Goal: Transaction & Acquisition: Purchase product/service

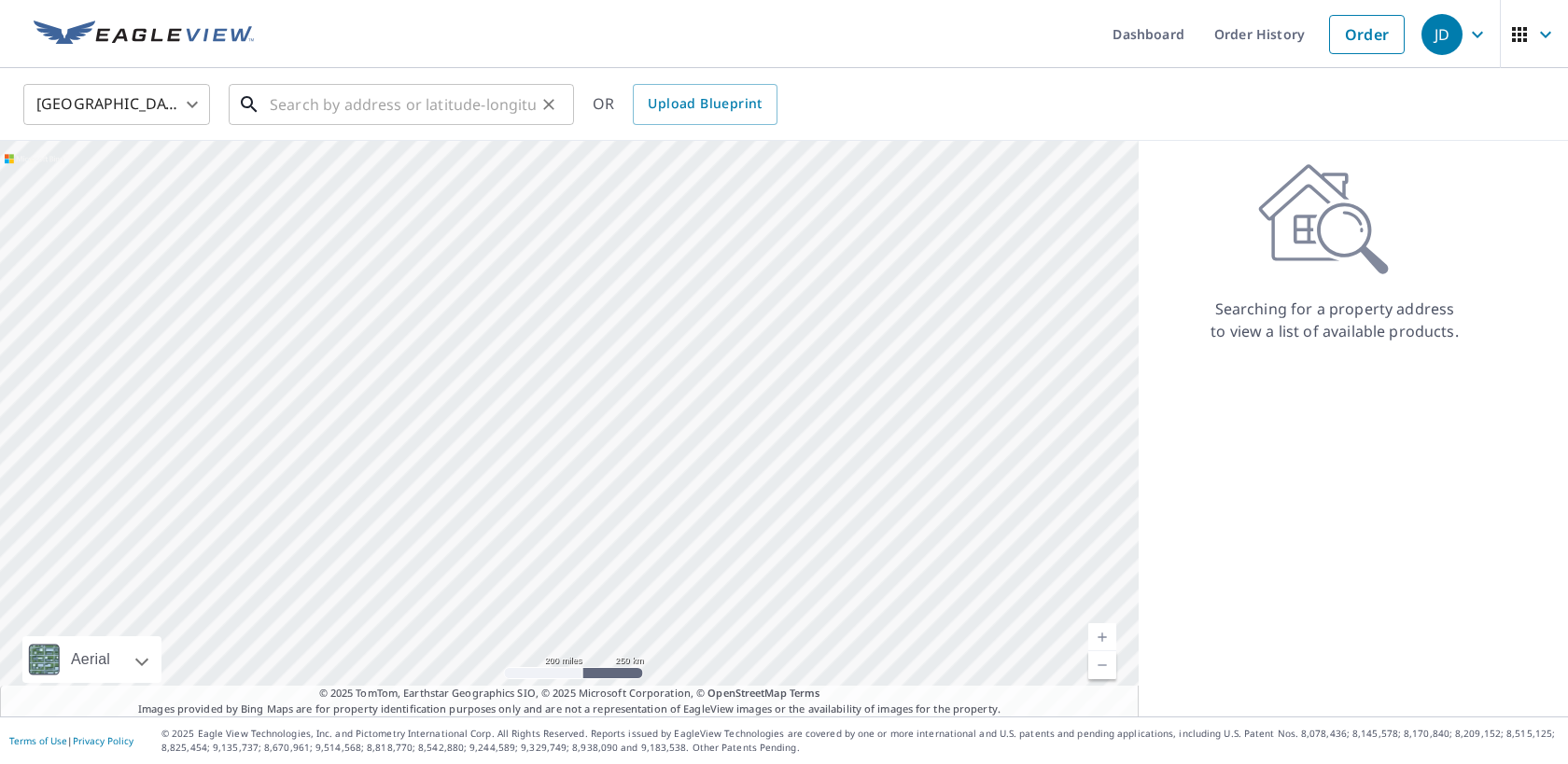
click at [348, 110] on input "text" at bounding box center [402, 104] width 266 height 52
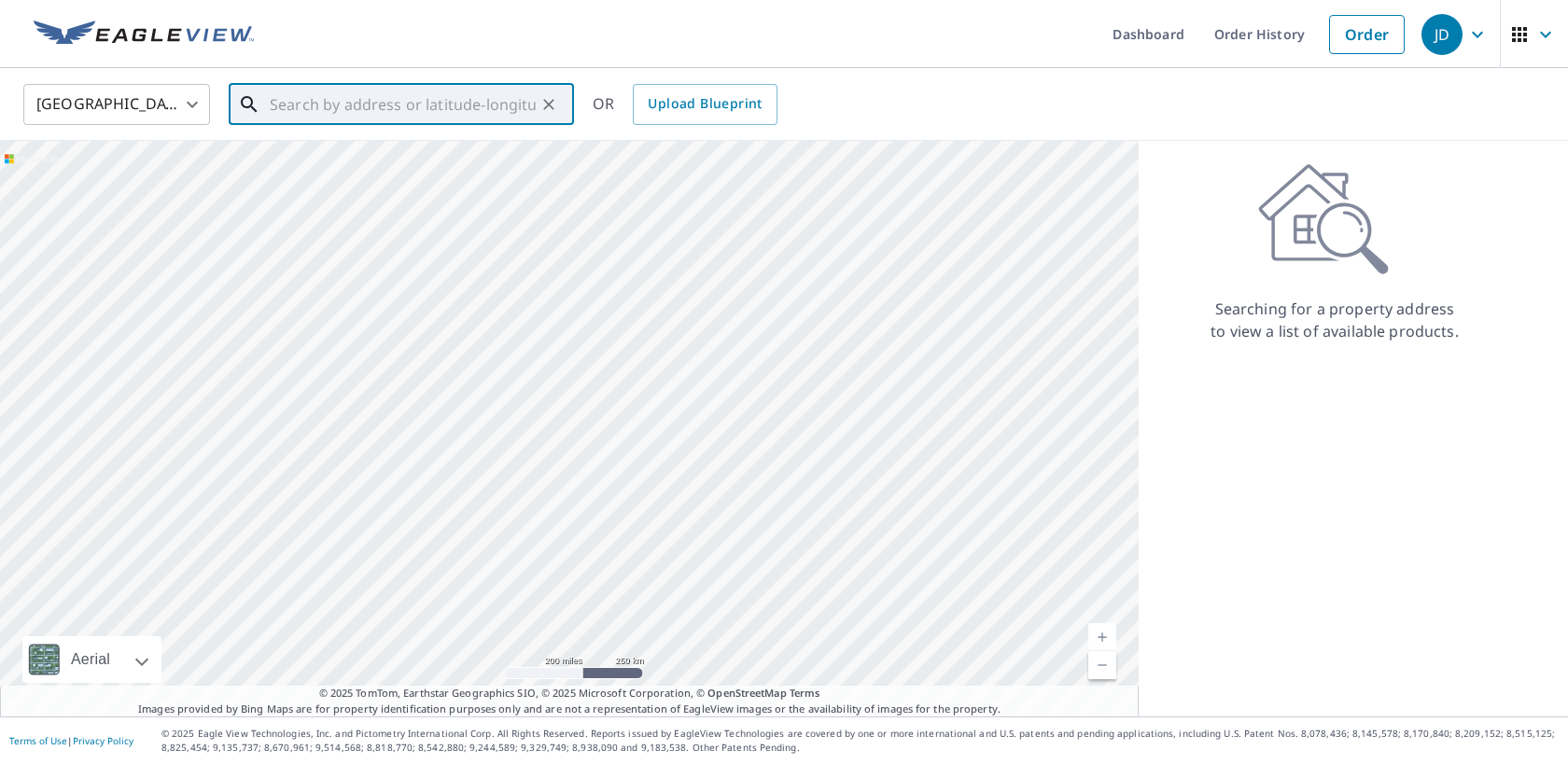
paste input "114 East Chance a [GEOGRAPHIC_DATA], [GEOGRAPHIC_DATA],"
click at [402, 152] on span "[STREET_ADDRESS]" at bounding box center [412, 158] width 293 height 22
type input "[STREET_ADDRESS]"
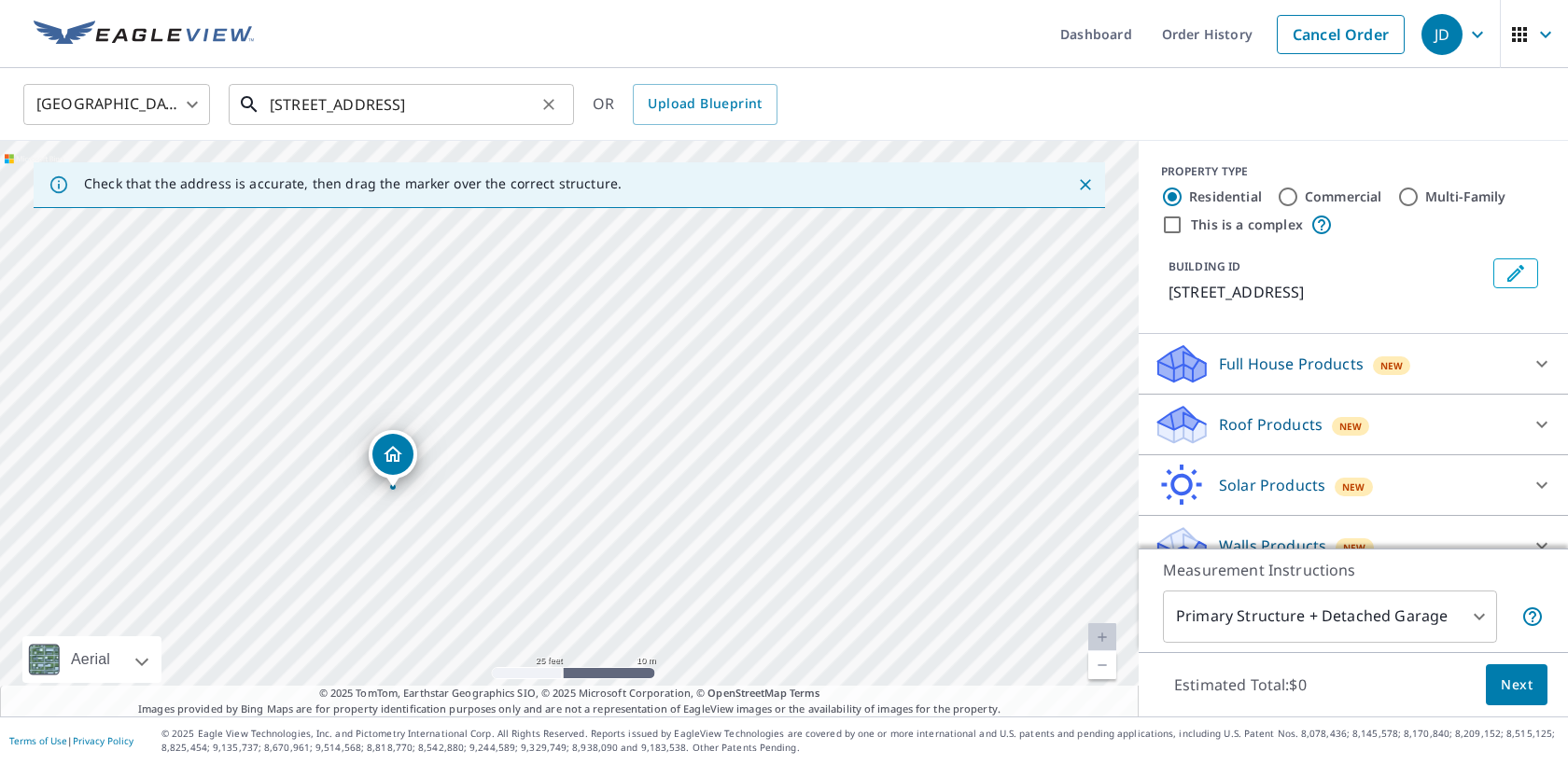
click at [488, 110] on input "[STREET_ADDRESS]" at bounding box center [402, 104] width 266 height 52
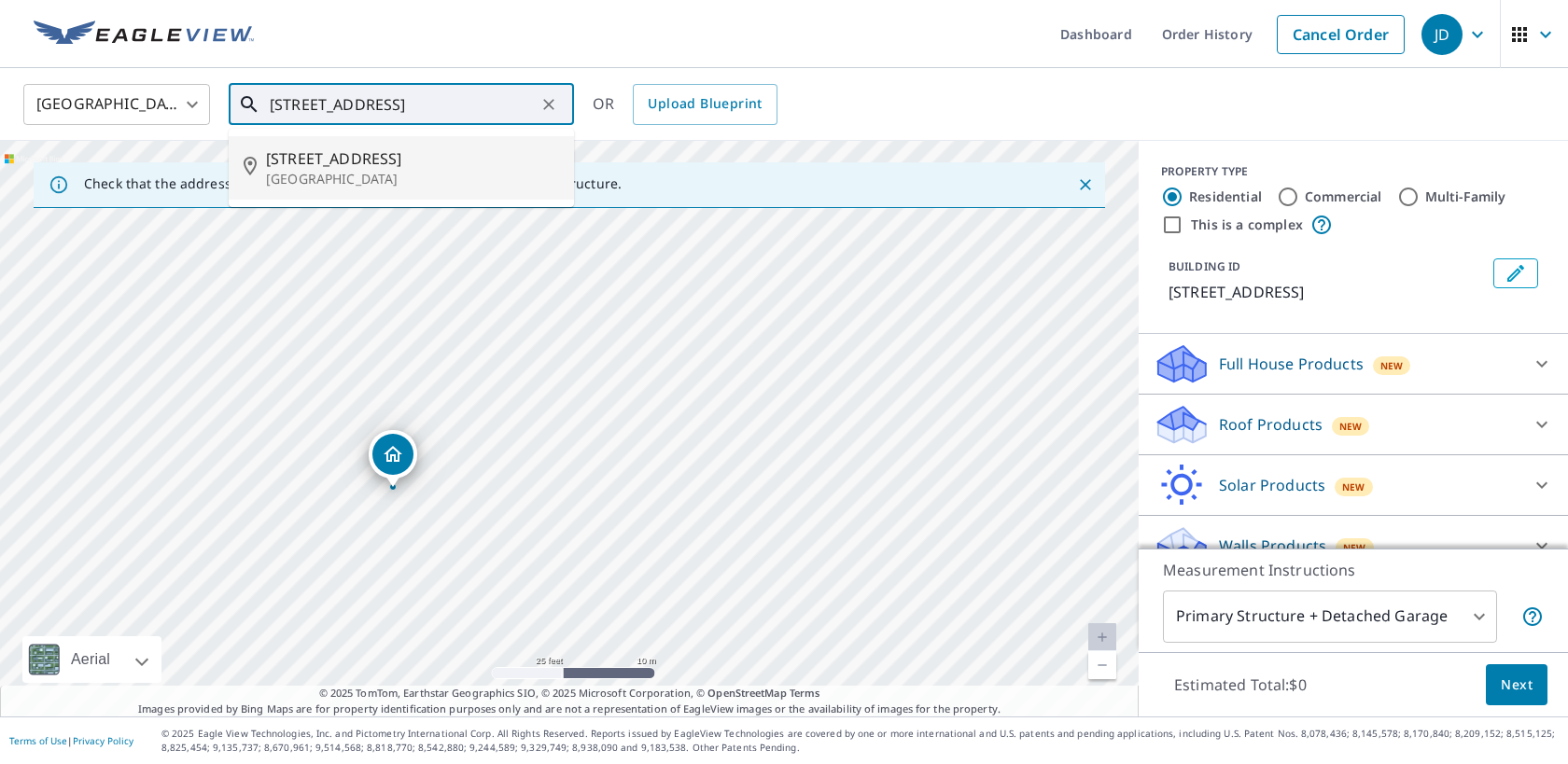
click at [412, 164] on span "[STREET_ADDRESS]" at bounding box center [412, 158] width 293 height 22
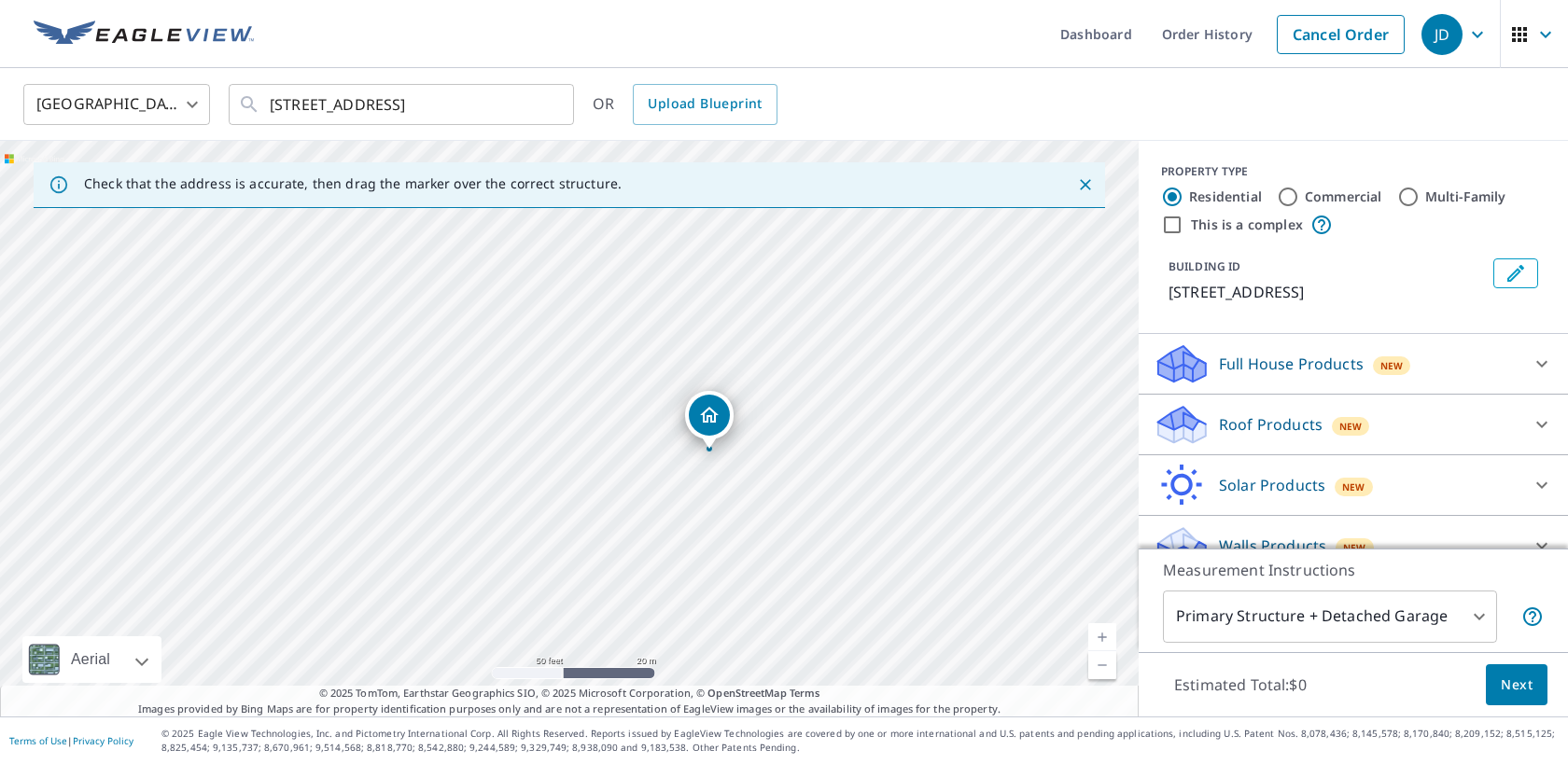
drag, startPoint x: 403, startPoint y: 374, endPoint x: 644, endPoint y: 407, distance: 243.2
click at [644, 407] on div "[STREET_ADDRESS]" at bounding box center [569, 428] width 1139 height 575
drag, startPoint x: 708, startPoint y: 418, endPoint x: 331, endPoint y: 383, distance: 378.6
click at [1311, 428] on div "Roof Products New" at bounding box center [1336, 425] width 366 height 44
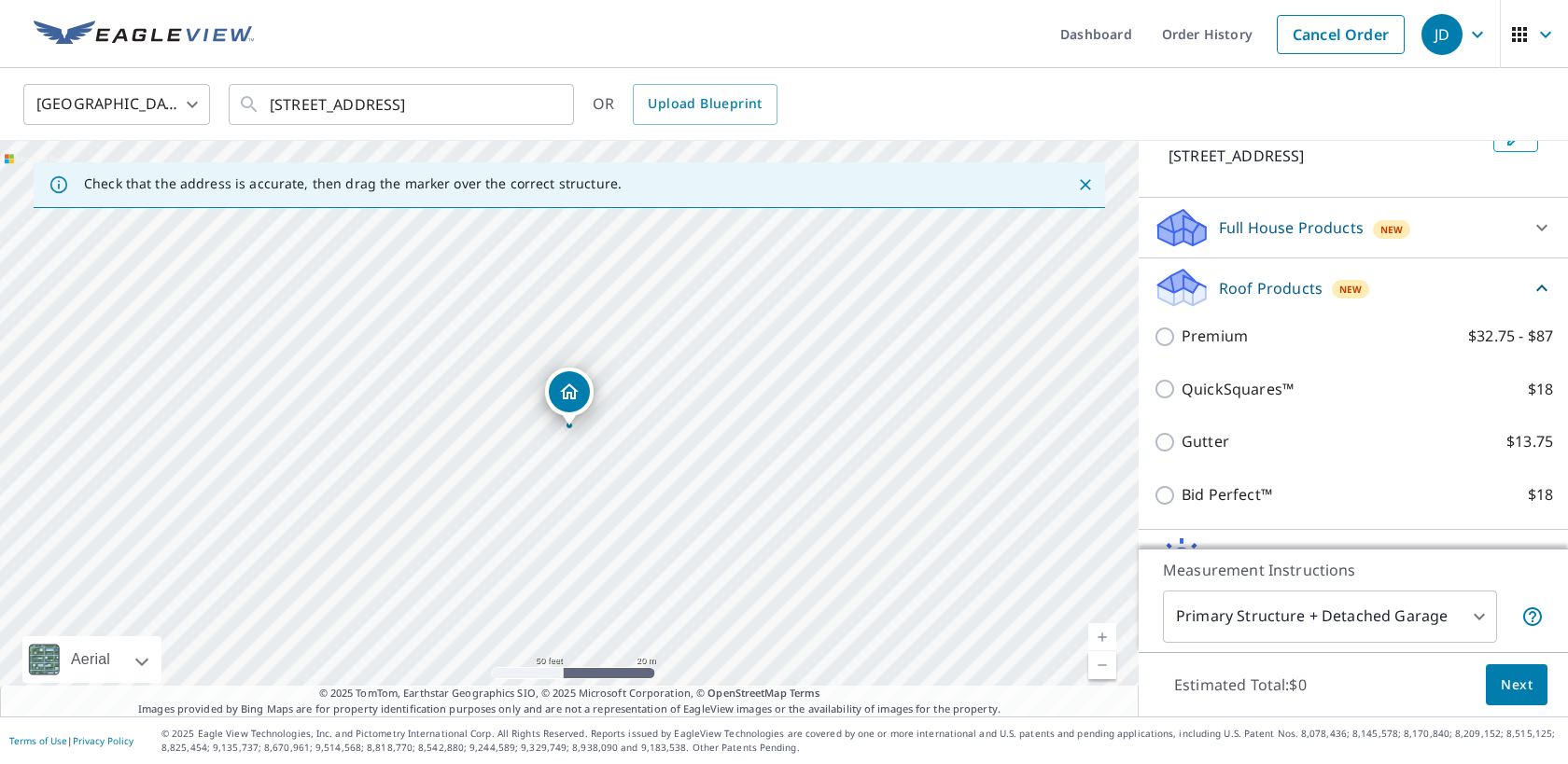
scroll to position [221, 0]
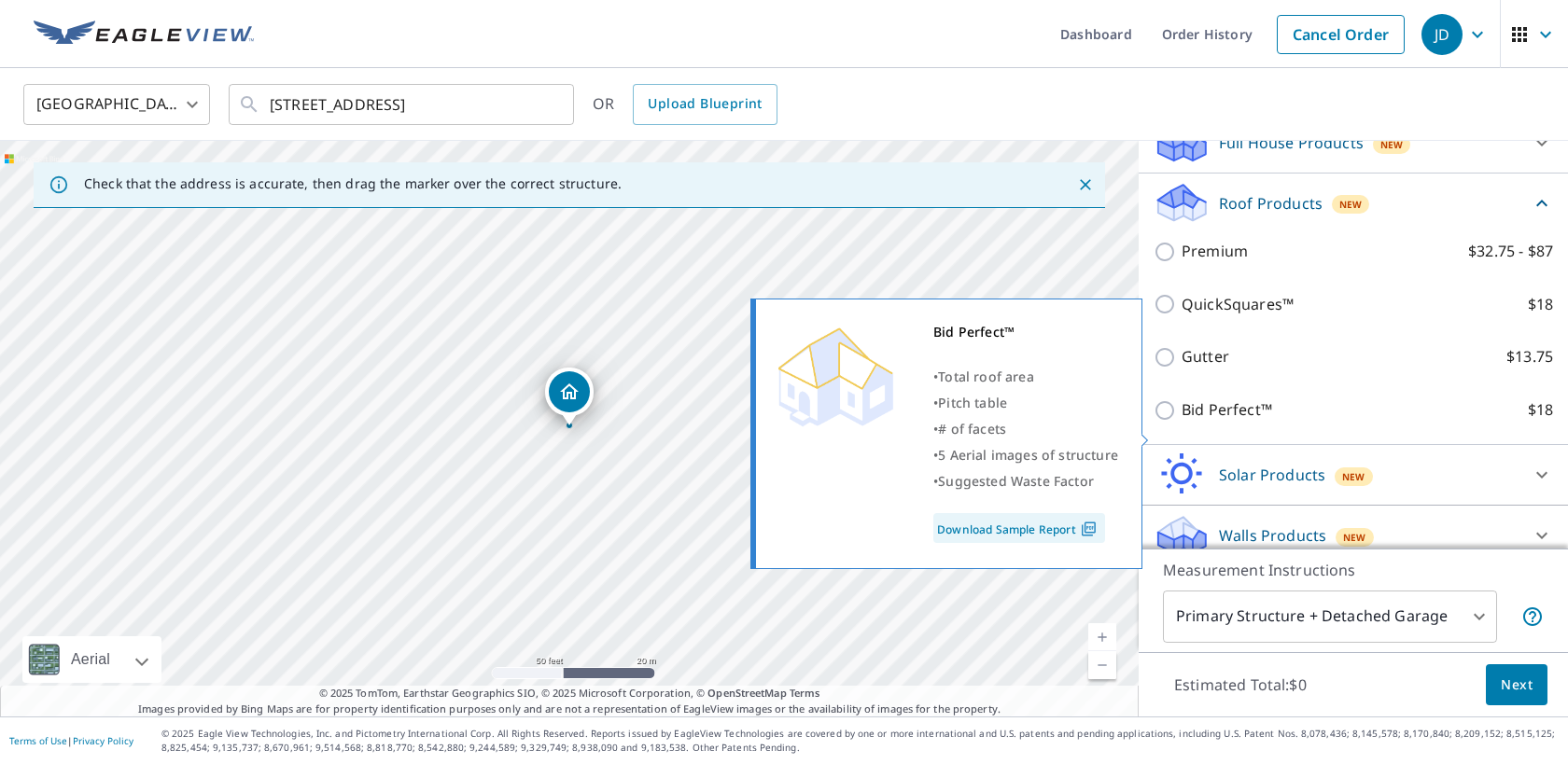
click at [1172, 421] on input "Bid Perfect™ $18" at bounding box center [1167, 410] width 28 height 22
checkbox input "true"
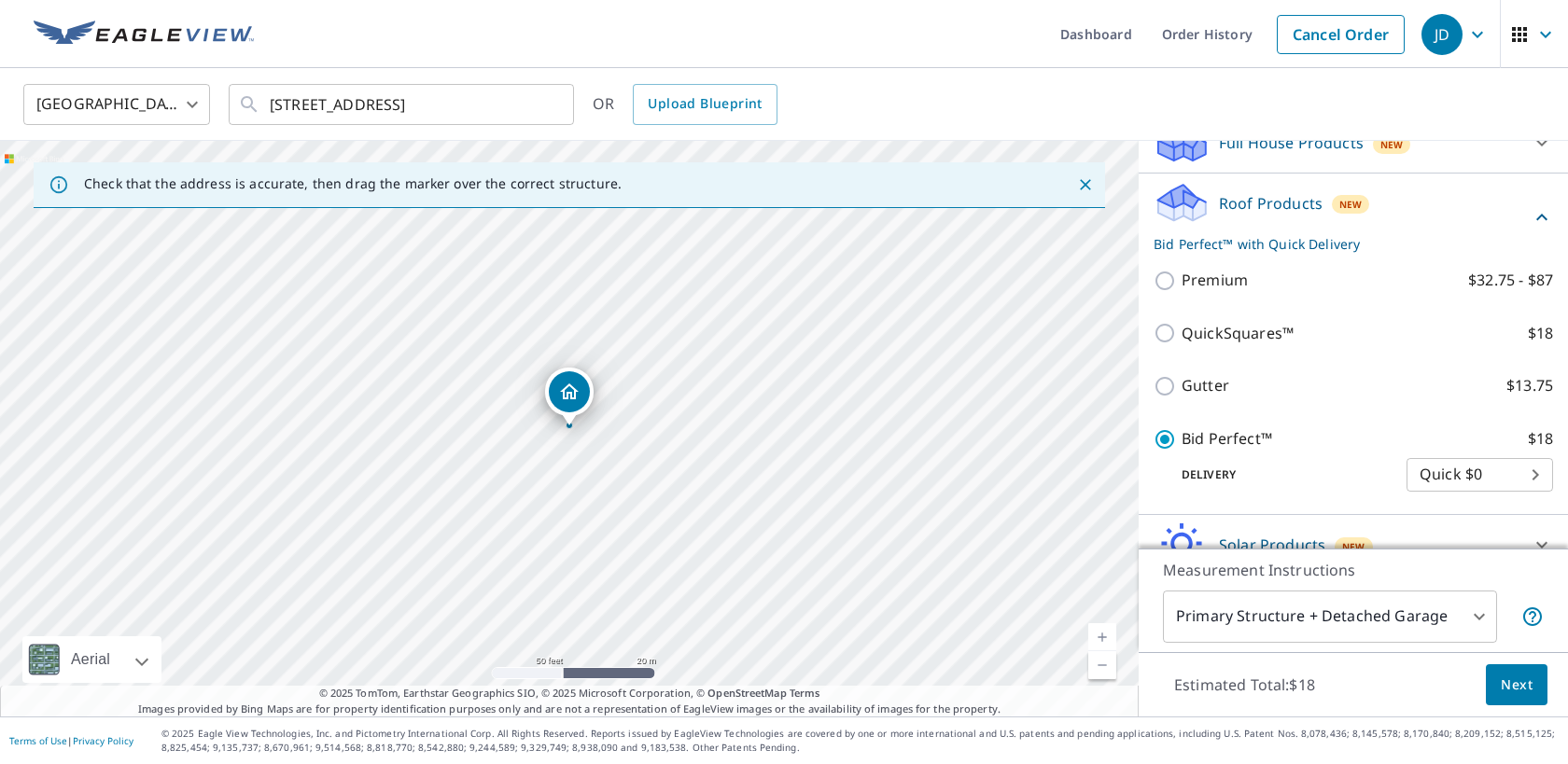
click at [1515, 677] on span "Next" at bounding box center [1516, 685] width 32 height 23
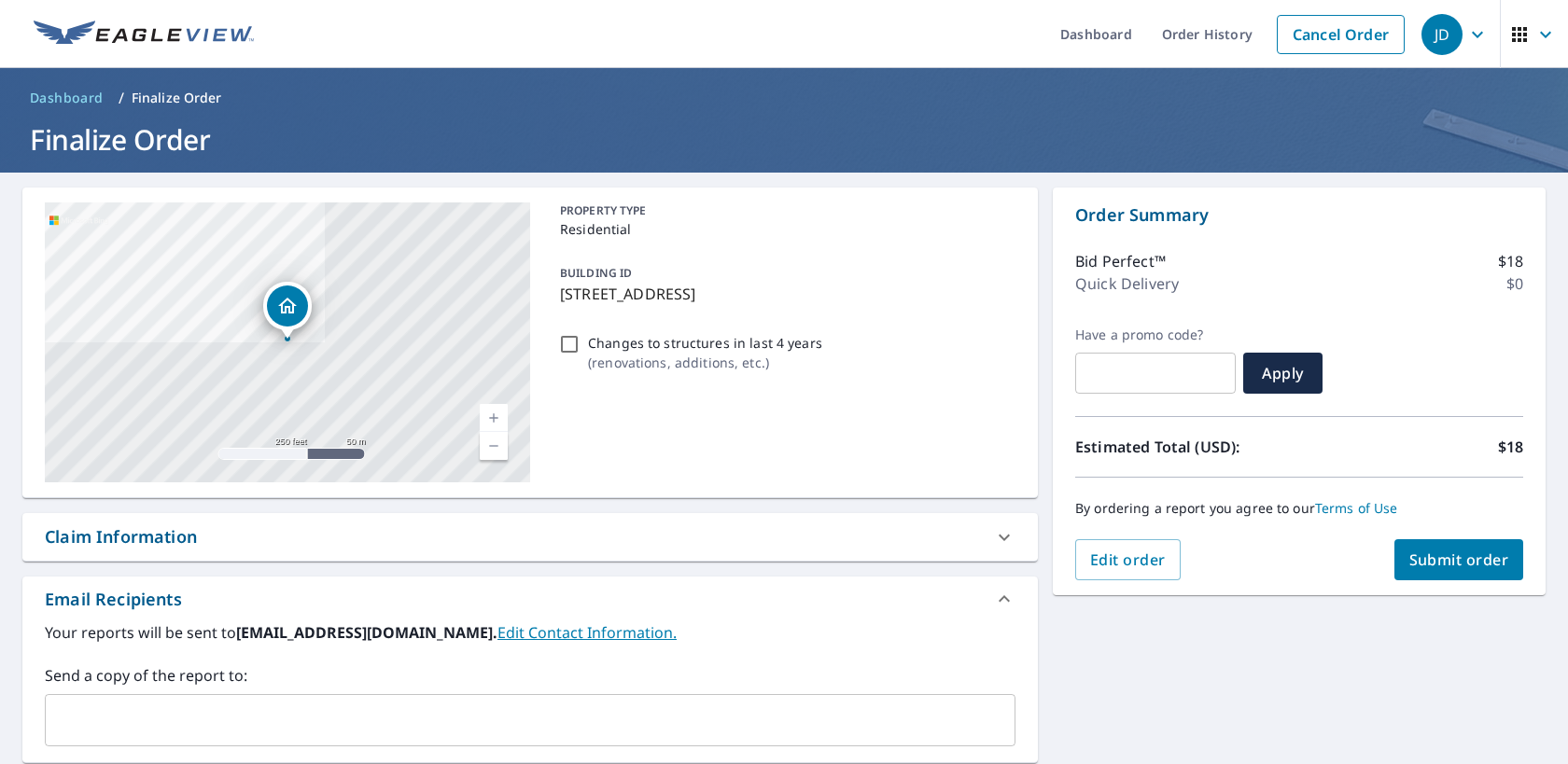
click at [1446, 560] on span "Submit order" at bounding box center [1459, 559] width 100 height 20
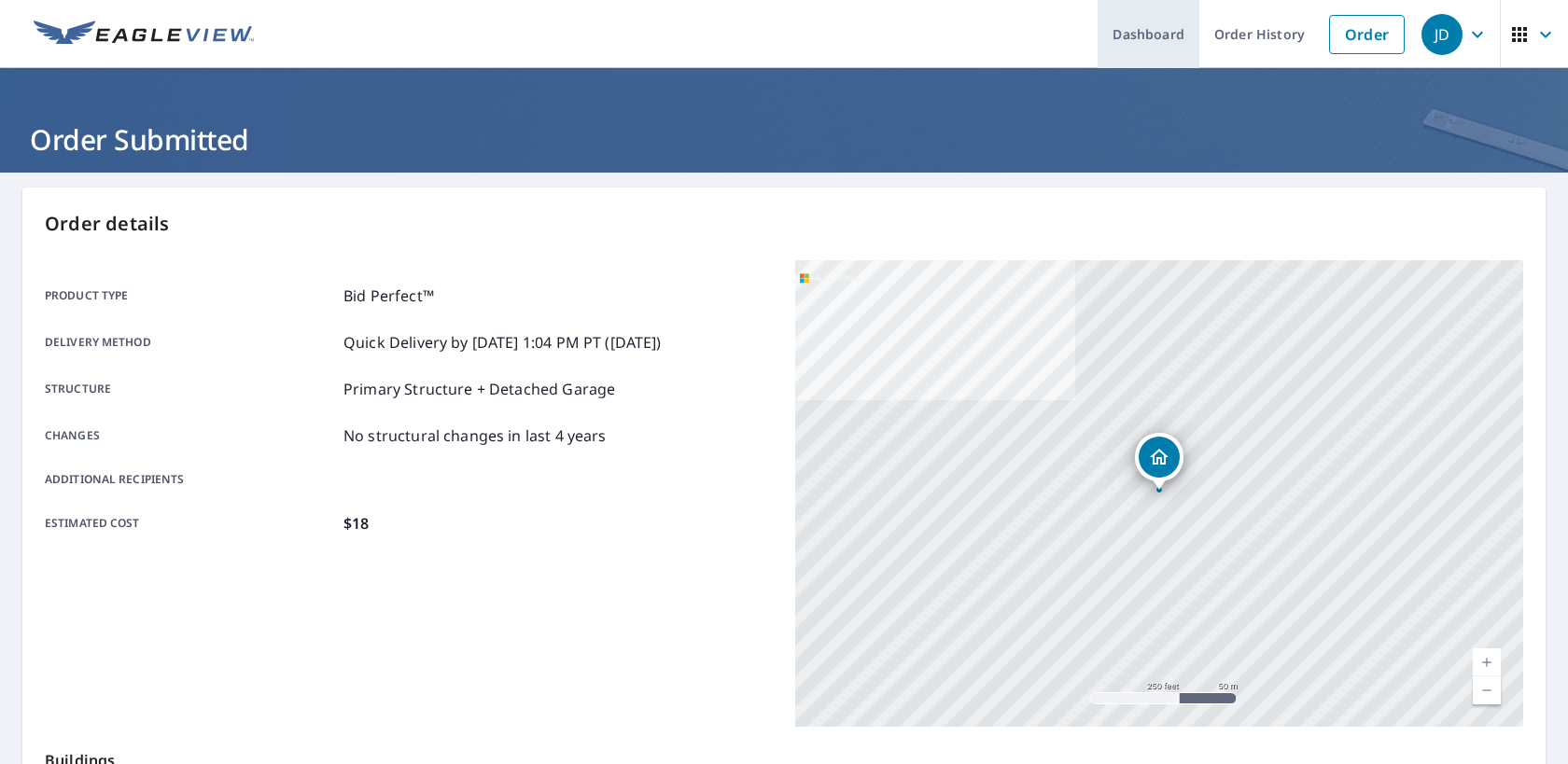
click at [1155, 22] on link "Dashboard" at bounding box center [1148, 34] width 102 height 68
